Goal: Task Accomplishment & Management: Manage account settings

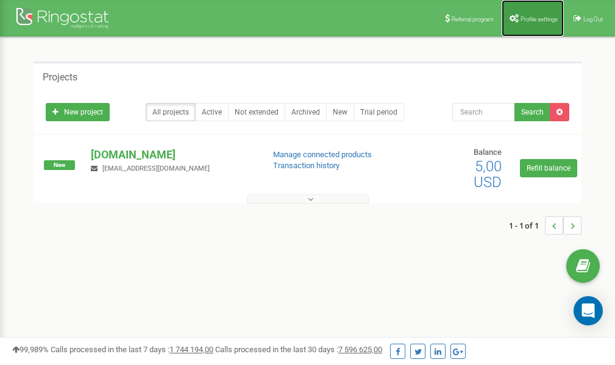
click at [538, 20] on span "Profile settings" at bounding box center [538, 19] width 37 height 7
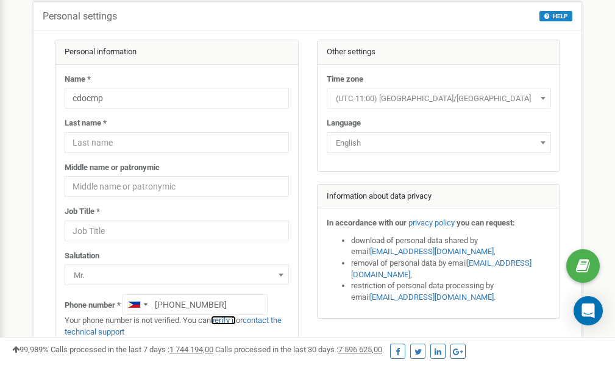
click at [230, 321] on link "verify it" at bounding box center [223, 320] width 25 height 9
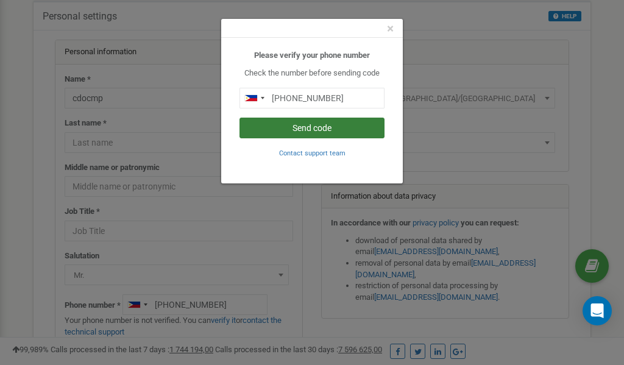
click at [337, 124] on button "Send code" at bounding box center [312, 128] width 145 height 21
